Goal: Check status: Check status

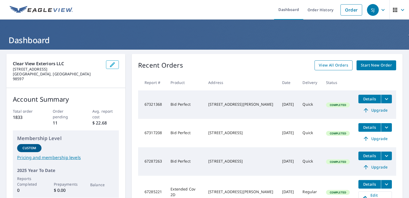
click at [334, 65] on span "View All Orders" at bounding box center [333, 65] width 29 height 7
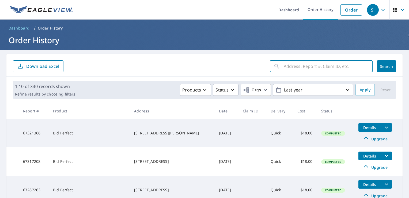
click at [293, 67] on input "text" at bounding box center [328, 66] width 89 height 15
type input "12427"
click button "Search" at bounding box center [386, 66] width 19 height 12
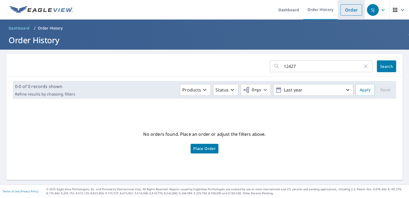
click at [346, 9] on link "Order" at bounding box center [351, 9] width 22 height 11
